Goal: Task Accomplishment & Management: Use online tool/utility

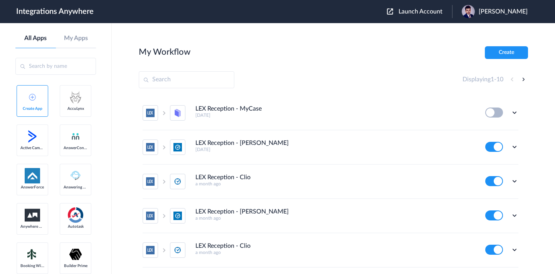
click at [406, 12] on span "Launch Account" at bounding box center [421, 11] width 44 height 6
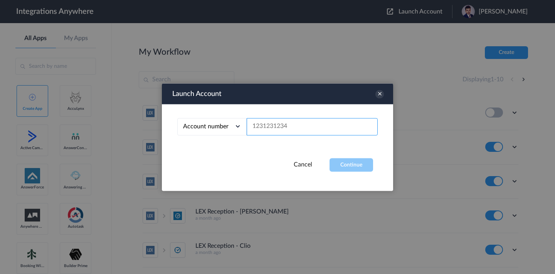
click at [331, 123] on input "text" at bounding box center [312, 126] width 131 height 17
paste input "7046257973"
type input "7046257973"
click at [354, 170] on button "Continue" at bounding box center [352, 164] width 44 height 13
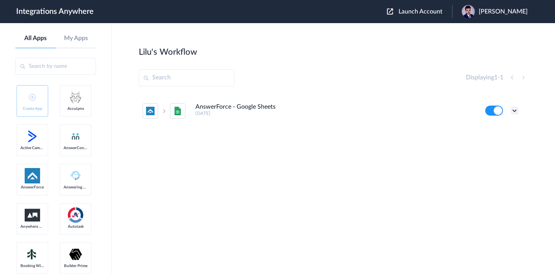
click at [512, 111] on icon at bounding box center [515, 111] width 8 height 8
click at [401, 55] on div "Lilu's Workflow Create" at bounding box center [334, 51] width 390 height 11
click at [516, 111] on icon at bounding box center [515, 111] width 8 height 8
click at [485, 126] on link "Edit" at bounding box center [483, 128] width 19 height 5
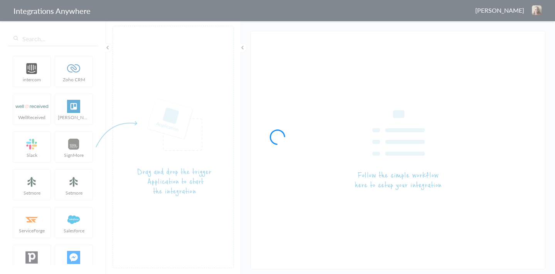
type input "AnswerForce - Google Sheets"
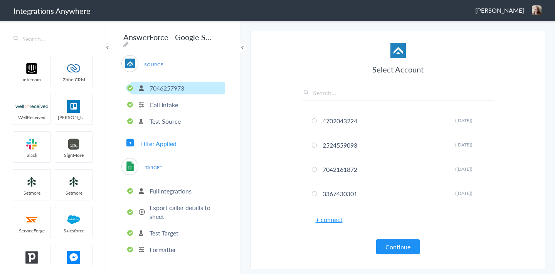
click at [169, 84] on p "7046257973" at bounding box center [167, 88] width 35 height 9
click at [405, 248] on button "Continue" at bounding box center [398, 247] width 44 height 15
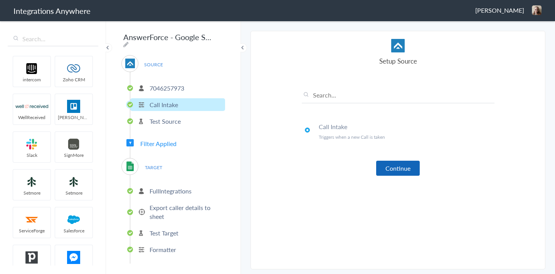
click at [390, 172] on button "Continue" at bounding box center [398, 168] width 44 height 15
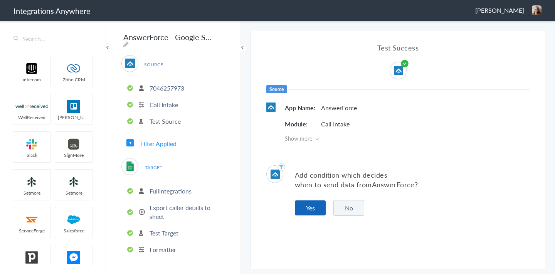
click at [309, 211] on button "Yes" at bounding box center [310, 208] width 31 height 15
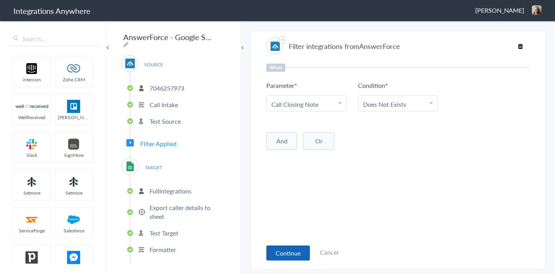
click at [285, 249] on button "Continue" at bounding box center [289, 253] width 44 height 15
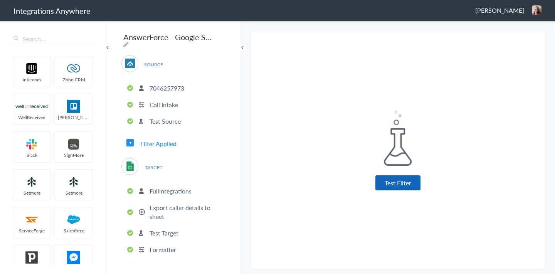
click at [384, 184] on button "Test Filter" at bounding box center [398, 182] width 45 height 15
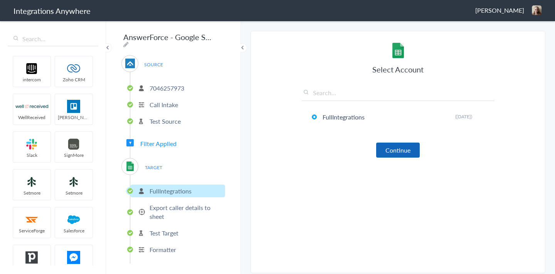
click at [388, 150] on button "Continue" at bounding box center [398, 150] width 44 height 15
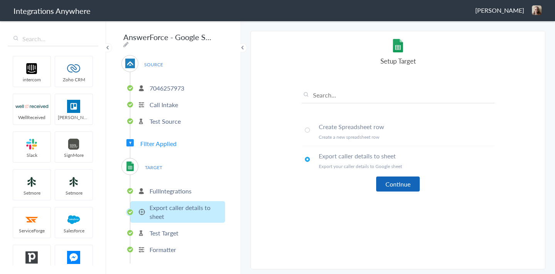
click at [398, 189] on button "Continue" at bounding box center [398, 184] width 44 height 15
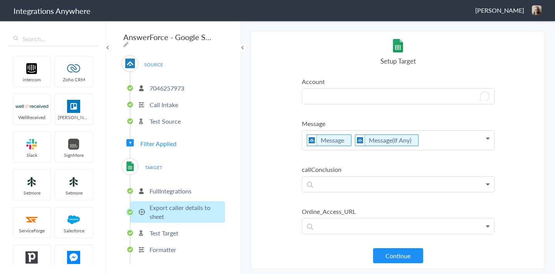
click at [325, 98] on p "To enrich screen reader interactions, please activate Accessibility in Grammarl…" at bounding box center [398, 96] width 192 height 15
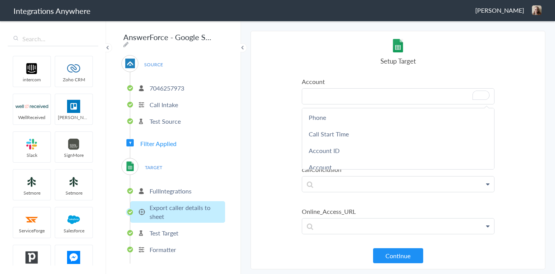
scroll to position [52, 0]
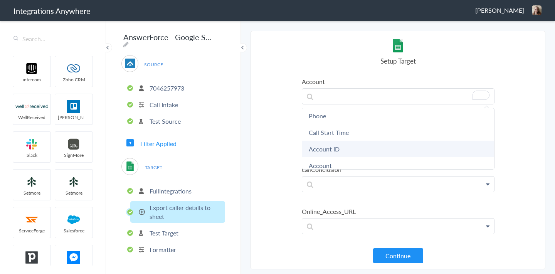
click at [322, 147] on link "Account ID" at bounding box center [398, 149] width 192 height 17
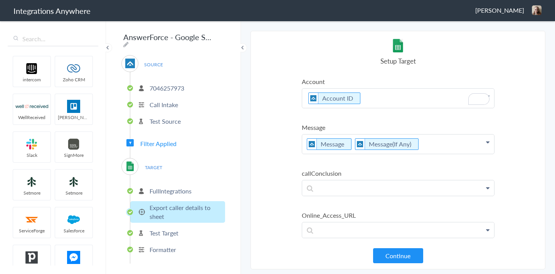
click at [370, 100] on p "Account ID" at bounding box center [398, 98] width 192 height 19
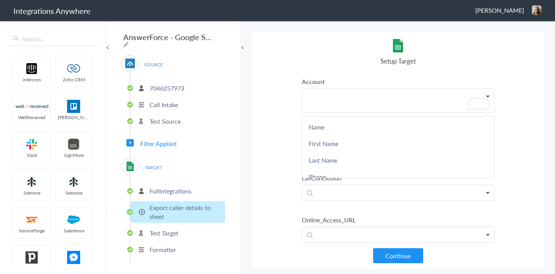
click at [315, 52] on div "Setup Target" at bounding box center [398, 52] width 193 height 27
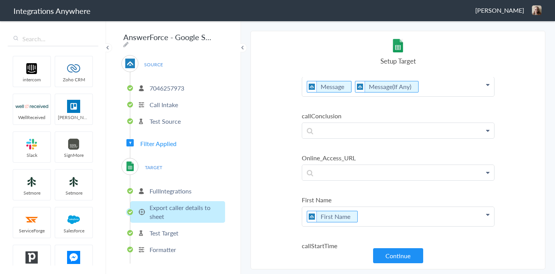
click at [172, 84] on p "7046257973" at bounding box center [167, 88] width 35 height 9
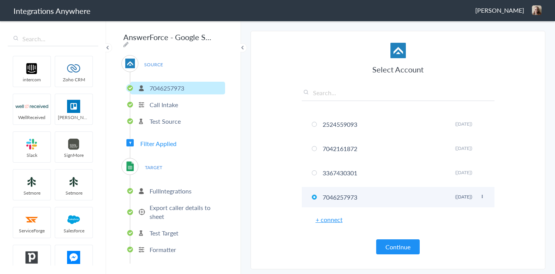
click at [350, 199] on li "7046257973 Rename Delete (9 months ago)" at bounding box center [398, 197] width 193 height 20
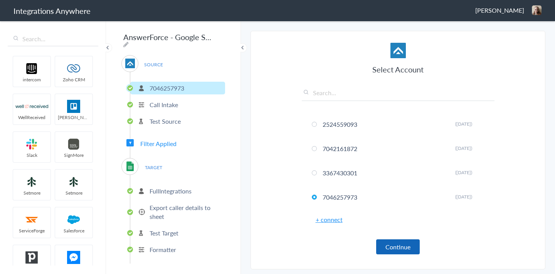
click at [397, 247] on button "Continue" at bounding box center [398, 247] width 44 height 15
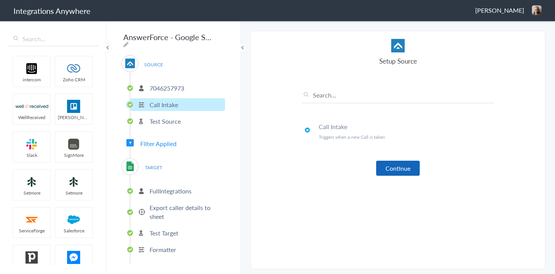
click at [402, 172] on button "Continue" at bounding box center [398, 168] width 44 height 15
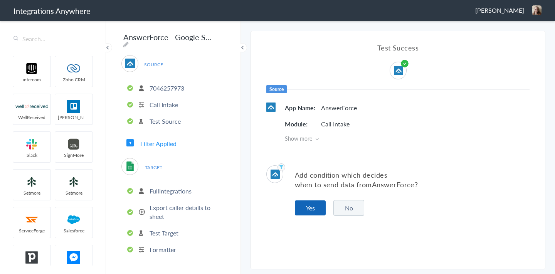
click at [317, 203] on button "Yes" at bounding box center [310, 208] width 31 height 15
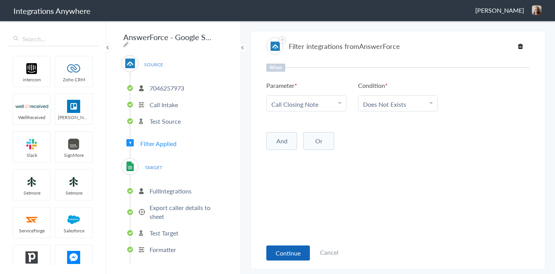
click at [277, 249] on button "Continue" at bounding box center [289, 253] width 44 height 15
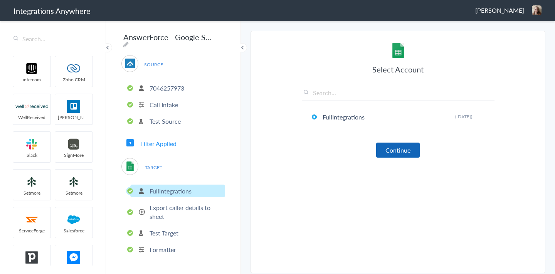
click at [397, 154] on button "Continue" at bounding box center [398, 150] width 44 height 15
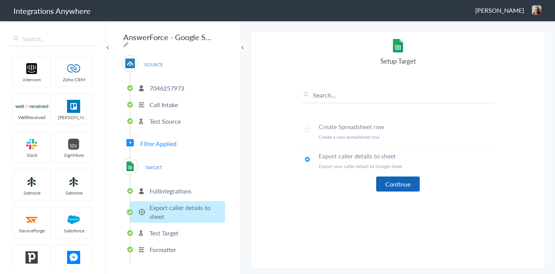
click at [390, 187] on button "Continue" at bounding box center [398, 184] width 44 height 15
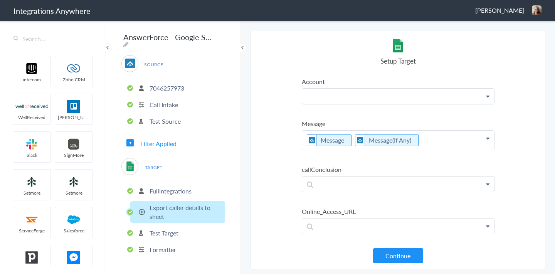
click at [328, 100] on p at bounding box center [398, 96] width 192 height 15
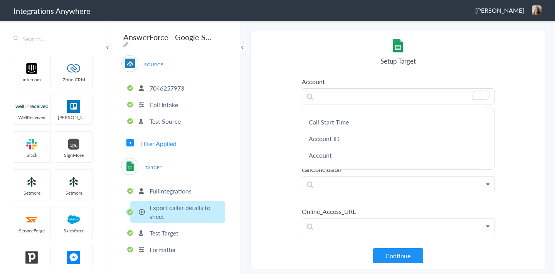
click at [263, 137] on section "Select Account 4702043224 Rename Delete (20 days ago) 2524559093 Rename Delete …" at bounding box center [398, 150] width 295 height 239
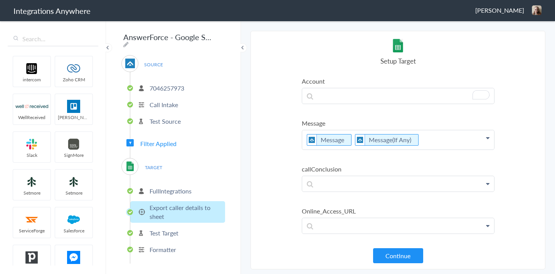
scroll to position [0, 0]
click at [327, 96] on p "To enrich screen reader interactions, please activate Accessibility in Grammarl…" at bounding box center [398, 96] width 192 height 15
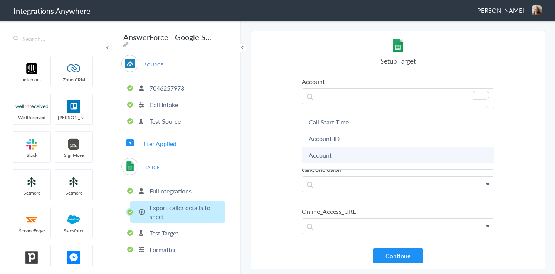
click at [326, 160] on link "Account" at bounding box center [398, 155] width 192 height 17
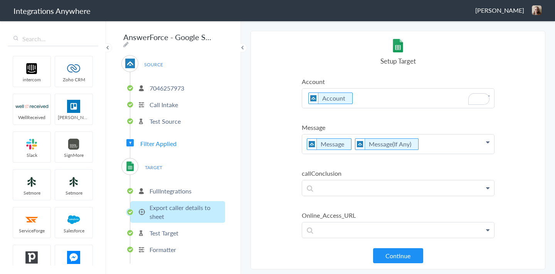
click at [270, 113] on section "Select Account 4702043224 Rename Delete (20 days ago) 2524559093 Rename Delete …" at bounding box center [398, 150] width 295 height 239
click at [342, 191] on p at bounding box center [398, 188] width 192 height 15
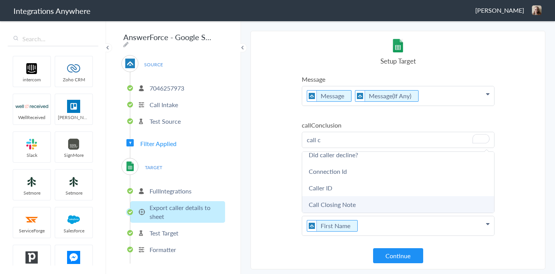
scroll to position [49, 0]
click at [337, 209] on link "Call Closing Note" at bounding box center [398, 204] width 192 height 17
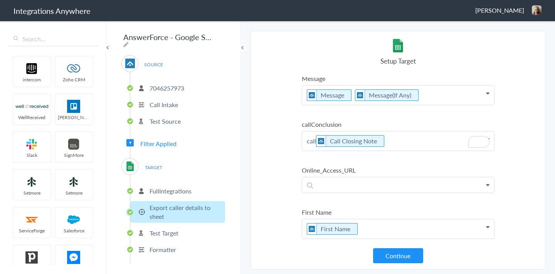
click at [263, 161] on section "Select Account 4702043224 Rename Delete (20 days ago) 2524559093 Rename Delete …" at bounding box center [398, 150] width 295 height 239
click at [316, 142] on p "call Call Closing Note" at bounding box center [398, 141] width 192 height 19
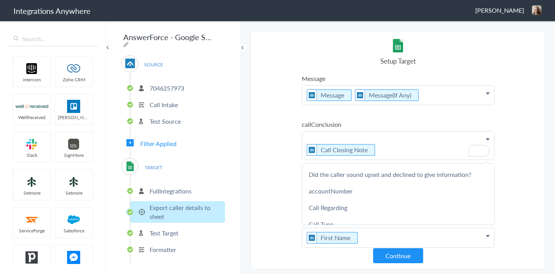
click at [407, 143] on p "Call Closing Note" at bounding box center [398, 146] width 192 height 28
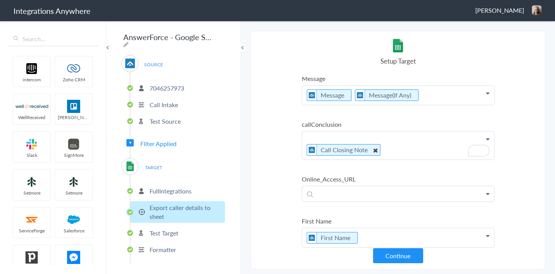
click at [376, 151] on icon "To enrich screen reader interactions, please activate Accessibility in Grammarl…" at bounding box center [375, 150] width 8 height 10
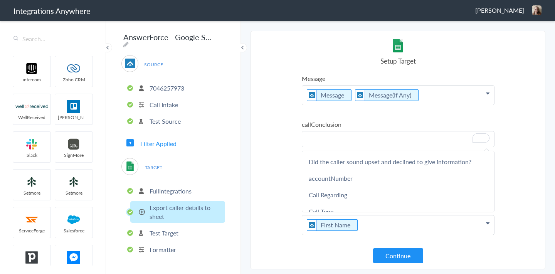
click at [369, 143] on p "To enrich screen reader interactions, please activate Accessibility in Grammarl…" at bounding box center [398, 139] width 192 height 15
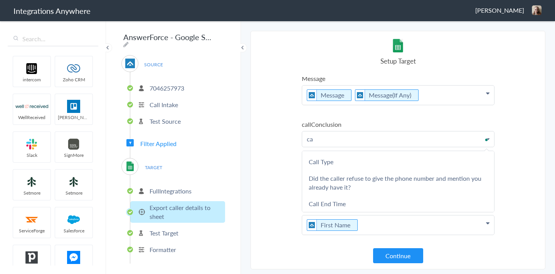
scroll to position [16, 0]
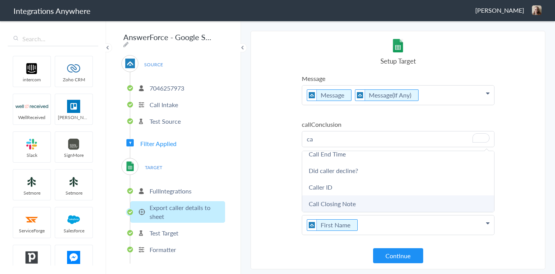
click at [329, 202] on link "Call Closing Note" at bounding box center [398, 204] width 192 height 17
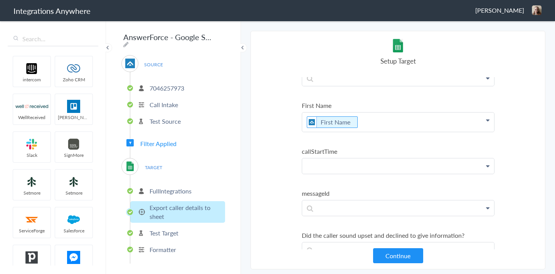
click at [333, 165] on p at bounding box center [398, 166] width 192 height 15
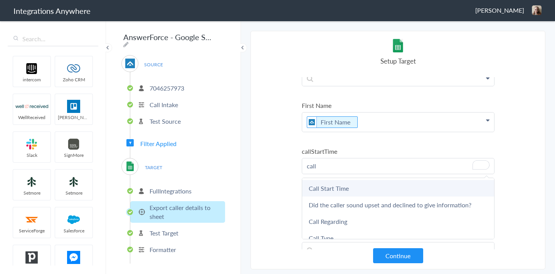
click at [331, 184] on link "Call Start Time" at bounding box center [398, 188] width 192 height 17
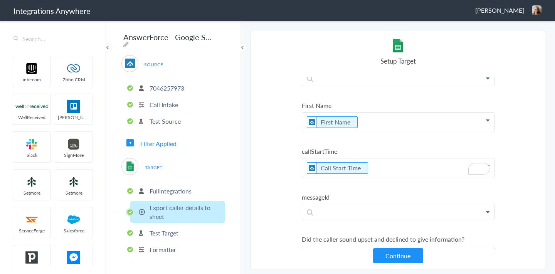
click at [271, 145] on section "Select Account 4702043224 Rename Delete (20 days ago) 2524559093 Rename Delete …" at bounding box center [398, 150] width 295 height 239
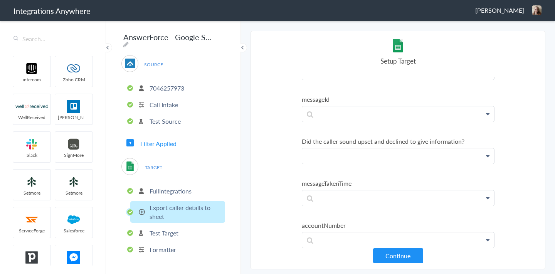
click at [334, 152] on p at bounding box center [398, 155] width 192 height 15
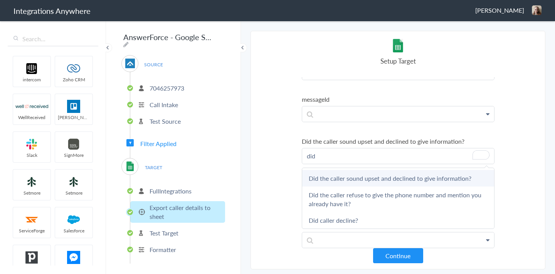
click at [344, 174] on link "Did the caller sound upset and declined to give information?" at bounding box center [398, 178] width 192 height 17
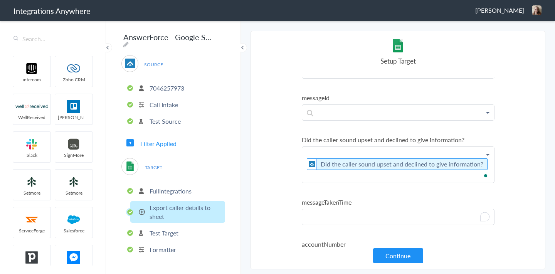
click at [340, 214] on p "To enrich screen reader interactions, please activate Accessibility in Grammarl…" at bounding box center [398, 216] width 192 height 15
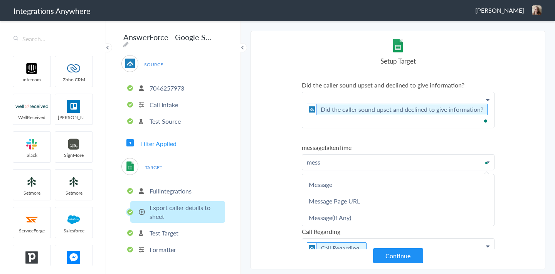
click at [344, 132] on ul "Account Account Name First Name Last Name Phone Call Start Time Account ID Acco…" at bounding box center [398, 277] width 193 height 1020
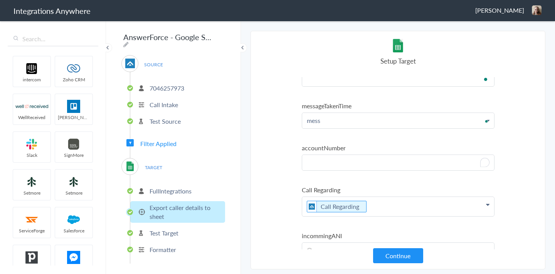
click at [334, 159] on p "To enrich screen reader interactions, please activate Accessibility in Grammarl…" at bounding box center [398, 162] width 192 height 15
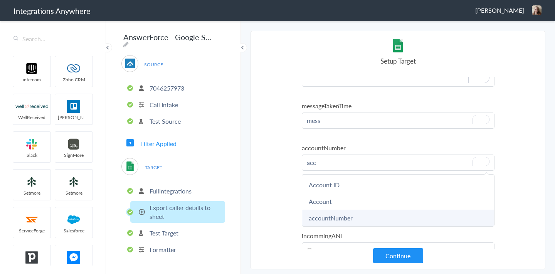
click at [341, 217] on link "accountNumber" at bounding box center [398, 218] width 192 height 17
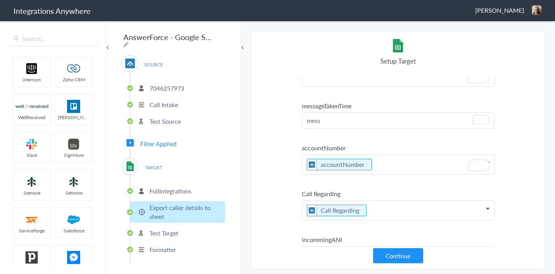
click at [277, 186] on section "Select Account 4702043224 Rename Delete (20 days ago) 2524559093 Rename Delete …" at bounding box center [398, 150] width 295 height 239
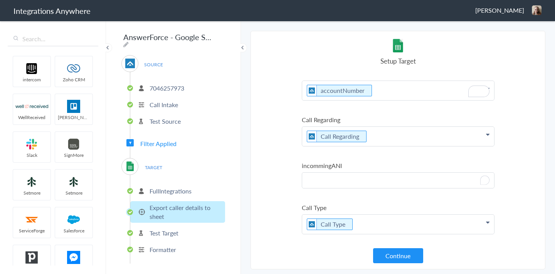
click at [344, 182] on p "To enrich screen reader interactions, please activate Accessibility in Grammarl…" at bounding box center [398, 180] width 192 height 15
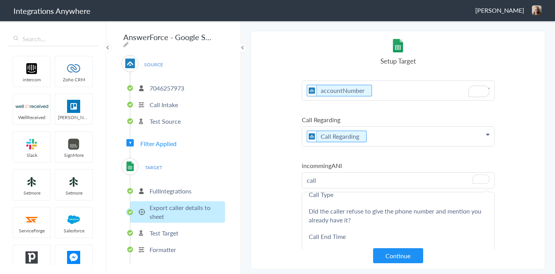
click at [286, 158] on section "Select Account 4702043224 Rename Delete (20 days ago) 2524559093 Rename Delete …" at bounding box center [398, 150] width 295 height 239
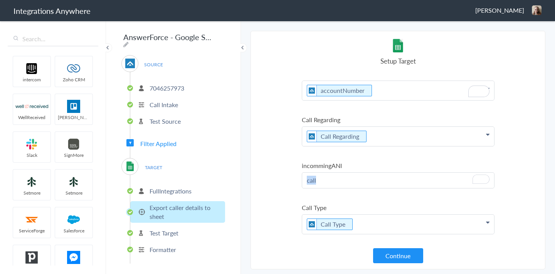
drag, startPoint x: 337, startPoint y: 182, endPoint x: 298, endPoint y: 182, distance: 38.6
click at [298, 182] on section "Select Account 4702043224 Rename Delete (20 days ago) 2524559093 Rename Delete …" at bounding box center [398, 150] width 295 height 239
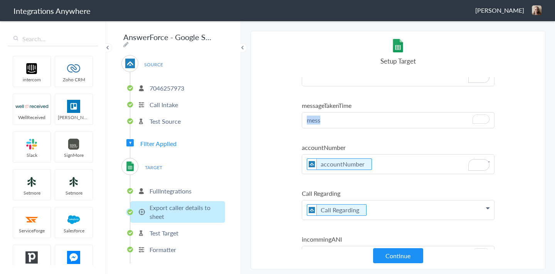
drag, startPoint x: 322, startPoint y: 123, endPoint x: 295, endPoint y: 123, distance: 26.6
click at [295, 123] on section "Select Account 4702043224 Rename Delete (20 days ago) 2524559093 Rename Delete …" at bounding box center [398, 150] width 295 height 239
click at [275, 120] on section "Select Account 4702043224 Rename Delete (20 days ago) 2524559093 Rename Delete …" at bounding box center [398, 150] width 295 height 239
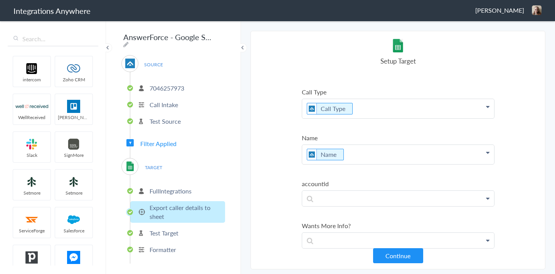
click at [374, 159] on p "Name" at bounding box center [398, 154] width 192 height 19
click at [333, 132] on ul "Account Account Name First Name Last Name Phone Call Start Time Account ID Acco…" at bounding box center [398, 48] width 193 height 1024
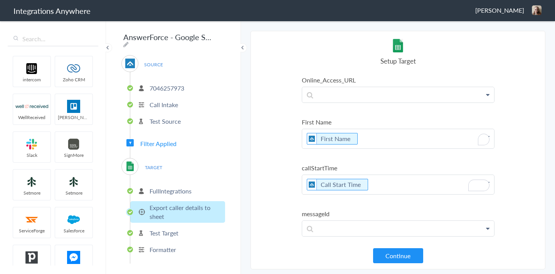
click at [370, 137] on p "First Name" at bounding box center [398, 138] width 192 height 19
click at [266, 113] on section "Select Account 4702043224 Rename Delete (20 days ago) 2524559093 Rename Delete …" at bounding box center [398, 150] width 295 height 239
